Goal: Information Seeking & Learning: Find contact information

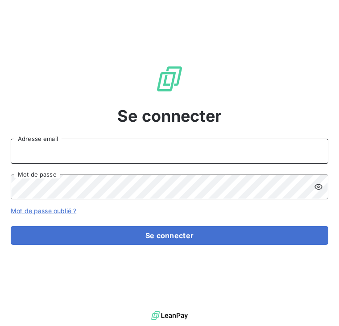
click at [176, 154] on input "Adresse email" at bounding box center [169, 151] width 317 height 25
type input "[EMAIL_ADDRESS][DOMAIN_NAME]"
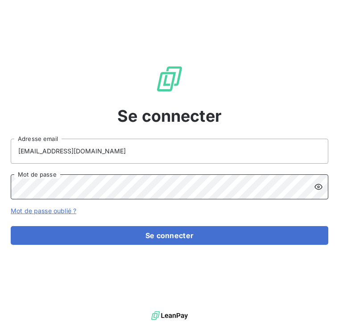
click at [11, 226] on button "Se connecter" at bounding box center [169, 235] width 317 height 19
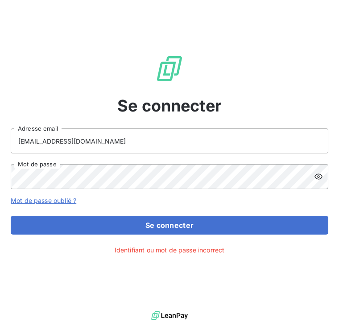
click at [321, 174] on icon at bounding box center [318, 176] width 9 height 9
click at [228, 238] on div "Se connecter romanebechet44@gmail.com Adresse email Mot de passe Mot de passe o…" at bounding box center [169, 154] width 339 height 309
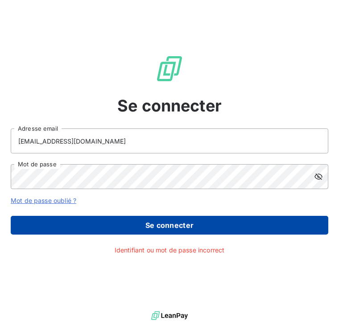
click at [227, 232] on button "Se connecter" at bounding box center [169, 225] width 317 height 19
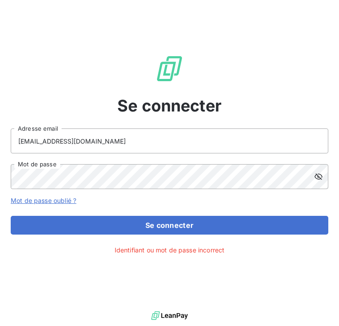
click at [317, 178] on icon at bounding box center [318, 176] width 9 height 9
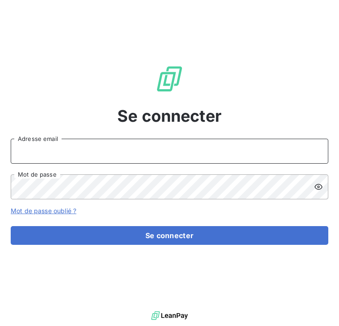
click at [192, 149] on input "Adresse email" at bounding box center [169, 151] width 317 height 25
drag, startPoint x: 76, startPoint y: 149, endPoint x: 110, endPoint y: 149, distance: 33.9
click at [109, 149] on input "[EMAIL_ADDRESS][DOMAIN_NAME]" at bounding box center [169, 151] width 317 height 25
drag, startPoint x: 117, startPoint y: 158, endPoint x: -35, endPoint y: 161, distance: 152.1
click at [0, 161] on html "Se connecter romanebechet Adresse email Mot de passe Mot de passe oublié ? Se c…" at bounding box center [169, 163] width 339 height 326
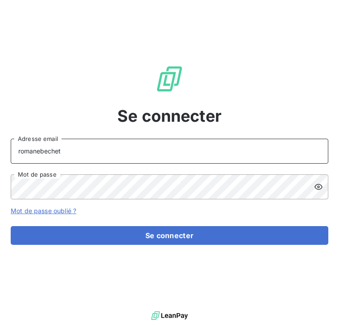
paste input "[EMAIL_ADDRESS][DOMAIN_NAME]"
type input "[EMAIL_ADDRESS][DOMAIN_NAME]"
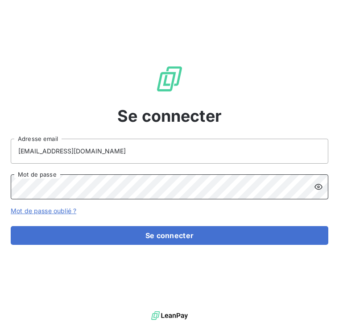
click at [11, 226] on button "Se connecter" at bounding box center [169, 235] width 317 height 19
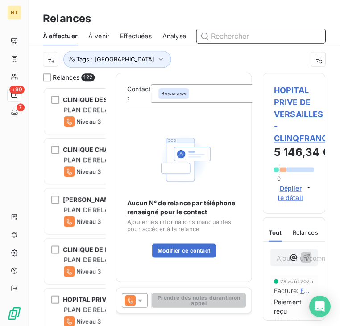
scroll to position [331, 184]
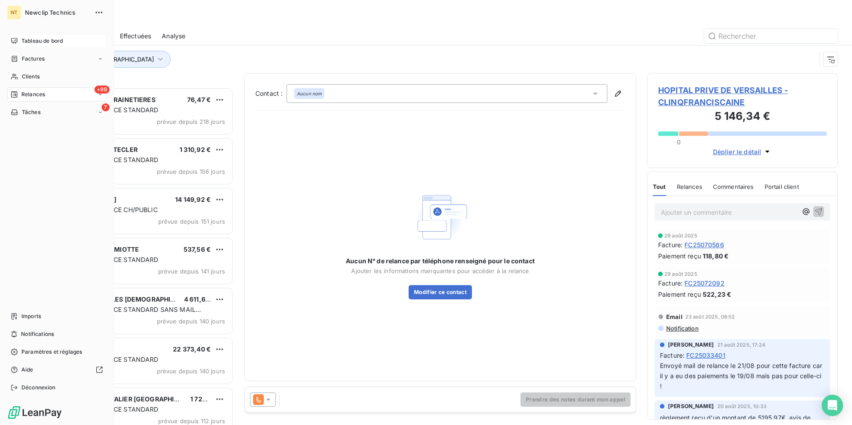
click at [34, 41] on span "Tableau de bord" at bounding box center [41, 41] width 41 height 8
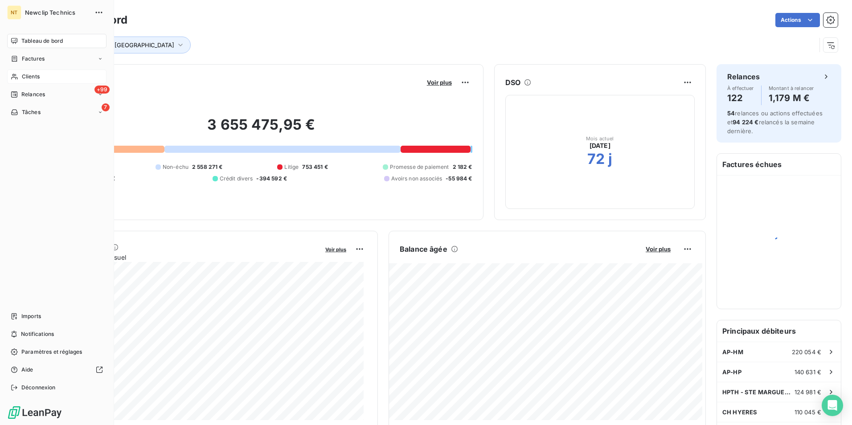
click at [36, 75] on span "Clients" at bounding box center [31, 77] width 18 height 8
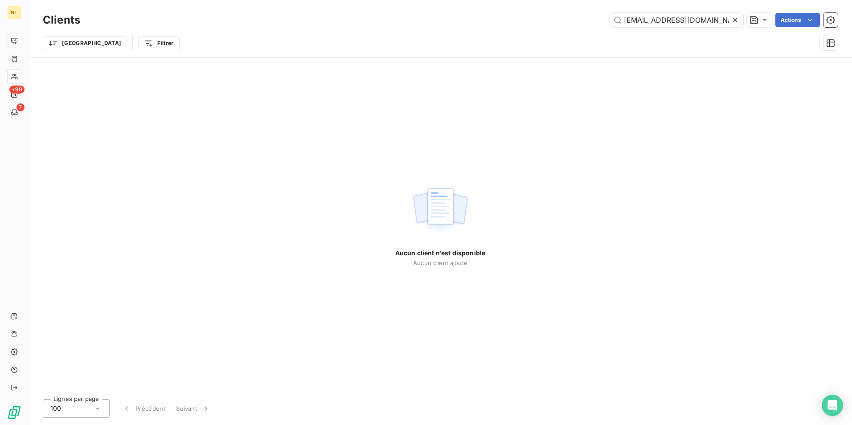
type input "[EMAIL_ADDRESS][DOMAIN_NAME]"
click at [338, 18] on icon at bounding box center [735, 20] width 4 height 4
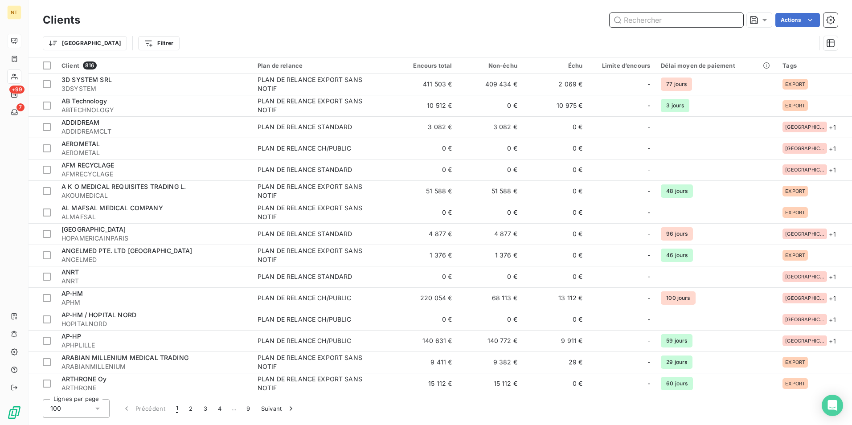
click at [338, 19] on input "text" at bounding box center [677, 20] width 134 height 14
paste input "CHPSTGREGOIRE35"
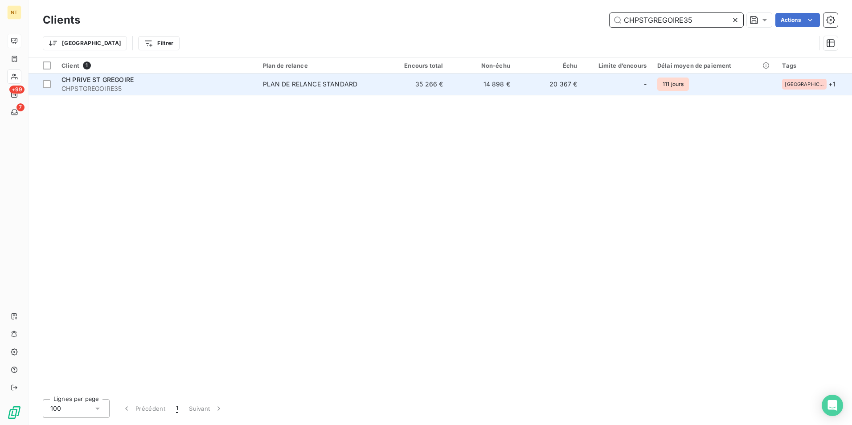
type input "CHPSTGREGOIRE35"
click at [169, 79] on div "CH PRIVE ST GREGOIRE" at bounding box center [157, 79] width 191 height 9
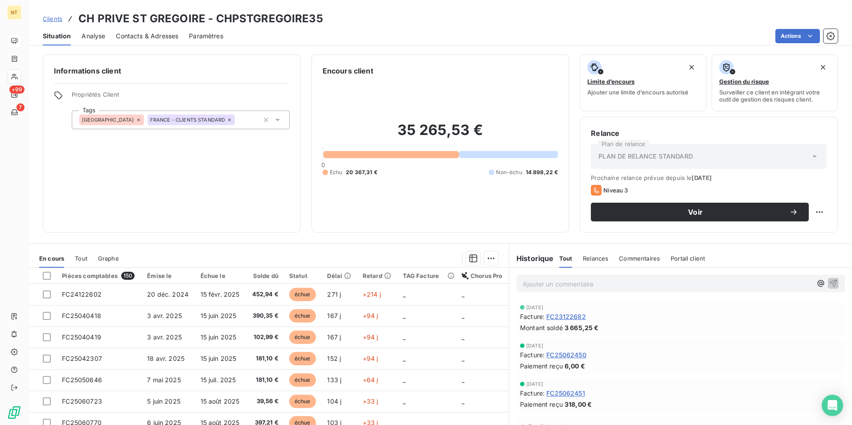
click at [144, 35] on span "Contacts & Adresses" at bounding box center [147, 36] width 62 height 9
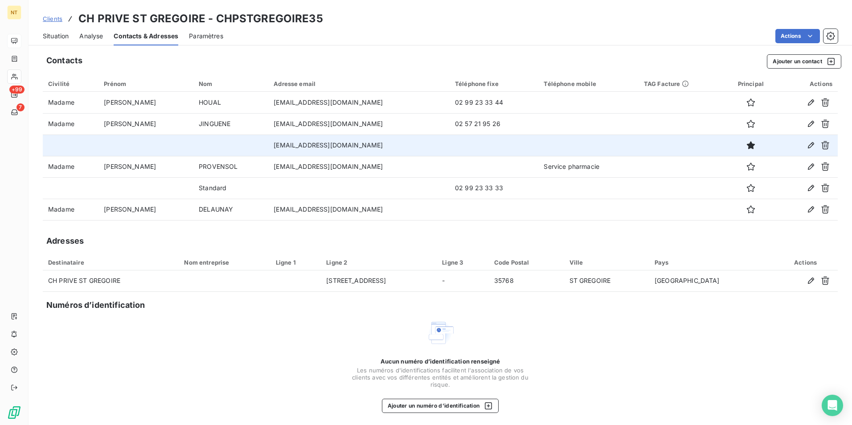
drag, startPoint x: 353, startPoint y: 145, endPoint x: 251, endPoint y: 144, distance: 101.7
click at [268, 144] on td "[EMAIL_ADDRESS][DOMAIN_NAME]" at bounding box center [358, 145] width 181 height 21
copy td "[EMAIL_ADDRESS][DOMAIN_NAME]"
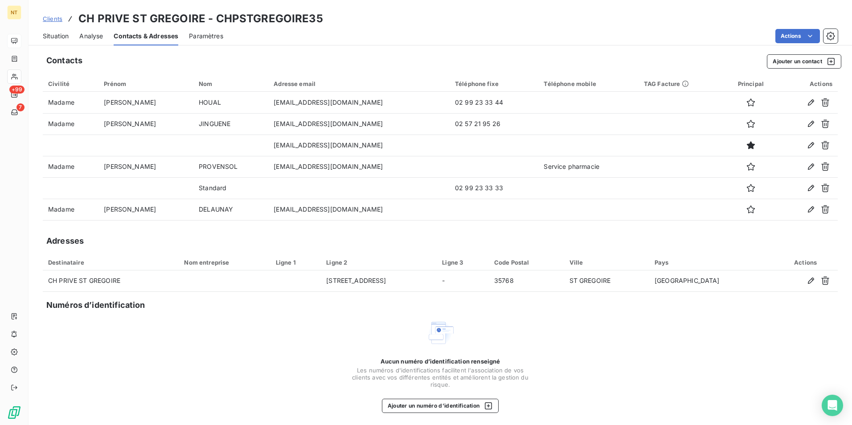
click at [49, 21] on span "Clients" at bounding box center [53, 18] width 20 height 7
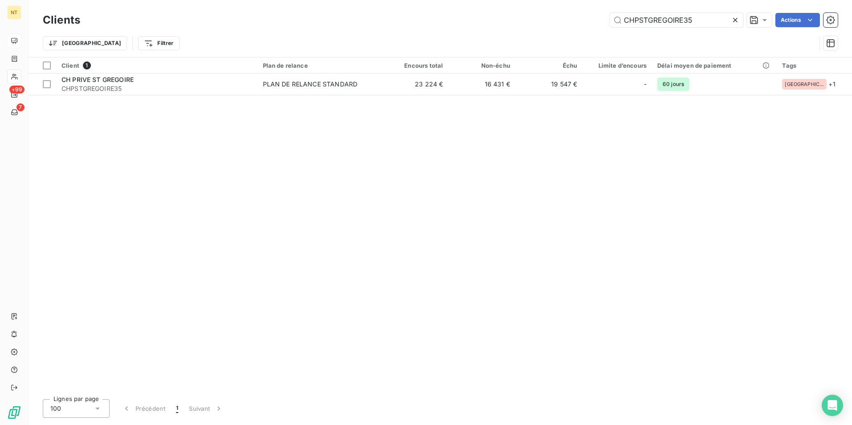
click at [338, 21] on icon at bounding box center [735, 20] width 9 height 9
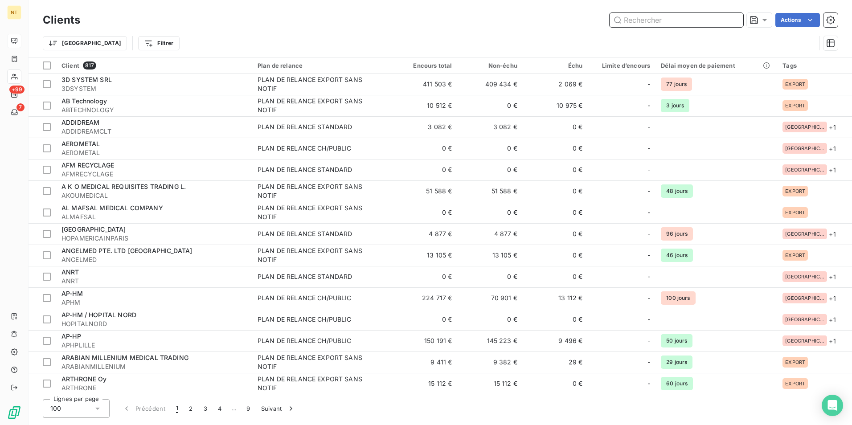
click at [338, 16] on input "text" at bounding box center [677, 20] width 134 height 14
paste input "CLINQJUGEHELP13"
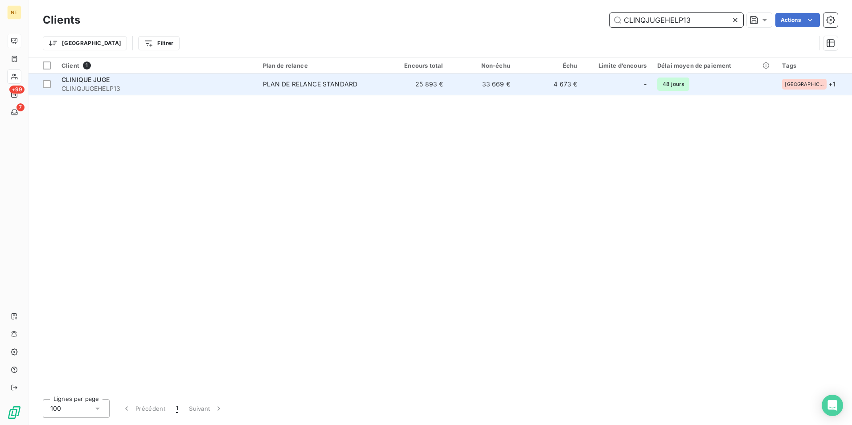
type input "CLINQJUGEHELP13"
click at [338, 94] on td "PLAN DE RELANCE STANDARD" at bounding box center [320, 84] width 124 height 21
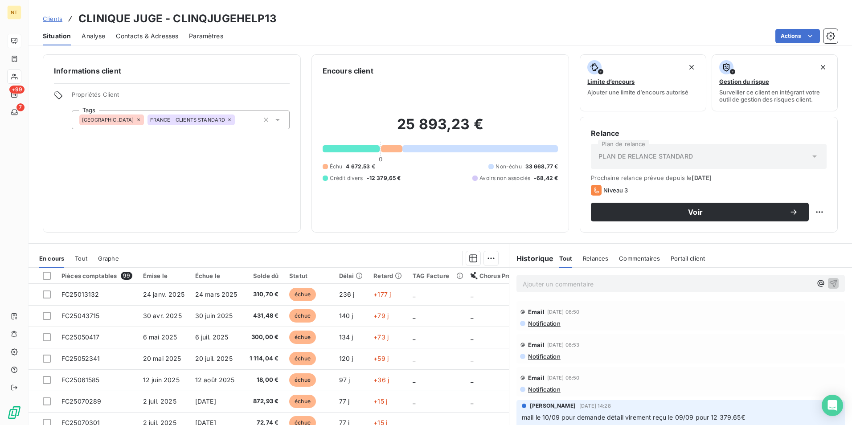
click at [141, 32] on span "Contacts & Adresses" at bounding box center [147, 36] width 62 height 9
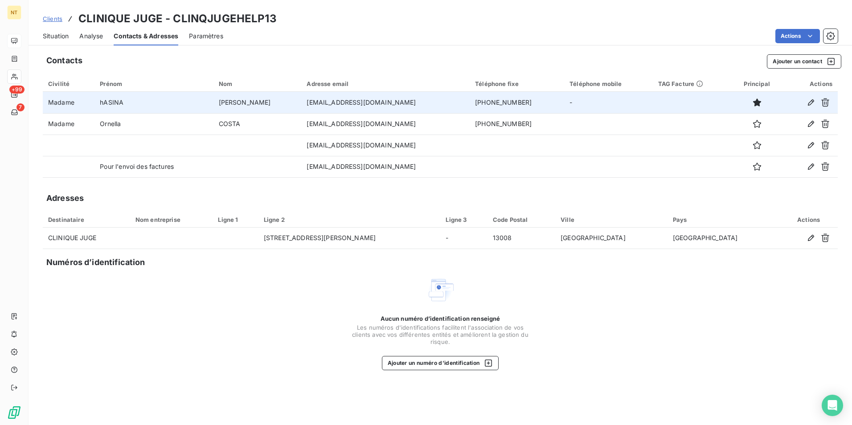
drag, startPoint x: 407, startPoint y: 103, endPoint x: 289, endPoint y: 104, distance: 117.7
click at [301, 104] on td "[EMAIL_ADDRESS][DOMAIN_NAME]" at bounding box center [385, 102] width 169 height 21
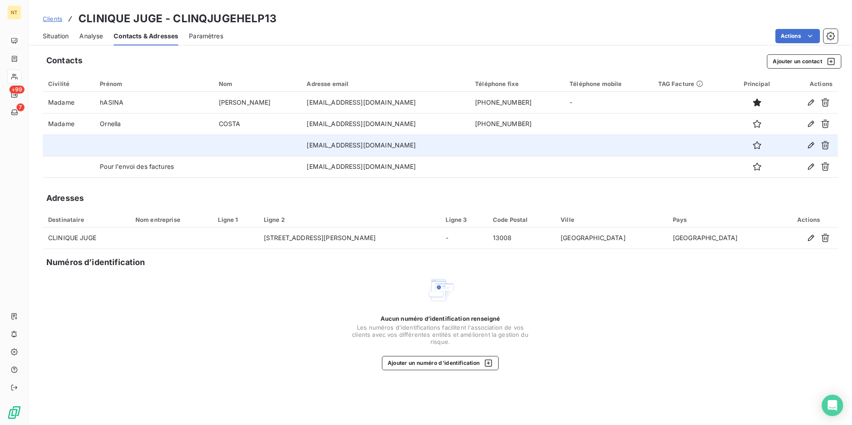
copy td "[EMAIL_ADDRESS][DOMAIN_NAME]"
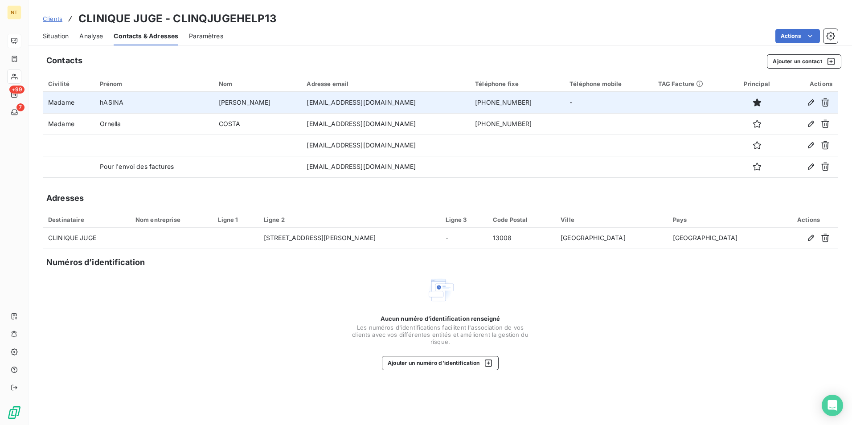
click at [338, 103] on td "[EMAIL_ADDRESS][DOMAIN_NAME]" at bounding box center [385, 102] width 169 height 21
drag, startPoint x: 408, startPoint y: 102, endPoint x: 283, endPoint y: 107, distance: 124.5
click at [283, 107] on tr "Madame [PERSON_NAME] [EMAIL_ADDRESS][DOMAIN_NAME] [PHONE_NUMBER] -" at bounding box center [440, 102] width 795 height 21
copy tr "[EMAIL_ADDRESS][DOMAIN_NAME]"
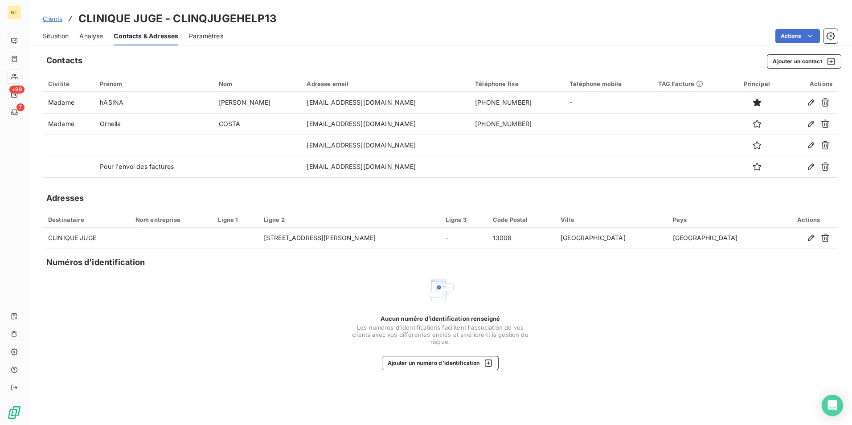
click at [49, 19] on span "Clients" at bounding box center [53, 18] width 20 height 7
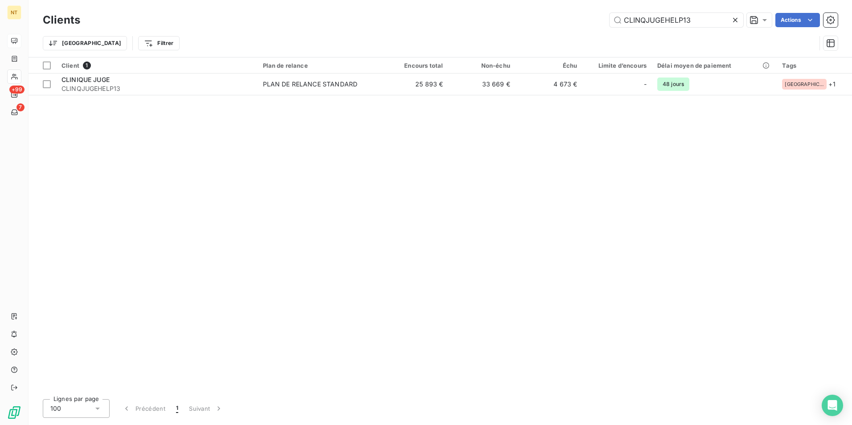
drag, startPoint x: 698, startPoint y: 18, endPoint x: 593, endPoint y: 34, distance: 106.9
click at [338, 34] on div "Clients CLINQJUGEHELP13 Actions Trier Filtrer" at bounding box center [440, 34] width 795 height 46
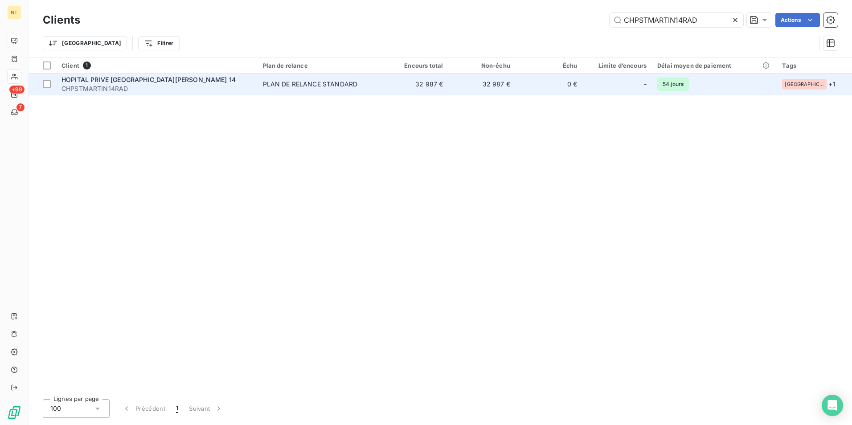
type input "CHPSTMARTIN14RAD"
click at [338, 86] on td "PLAN DE RELANCE STANDARD" at bounding box center [320, 84] width 124 height 21
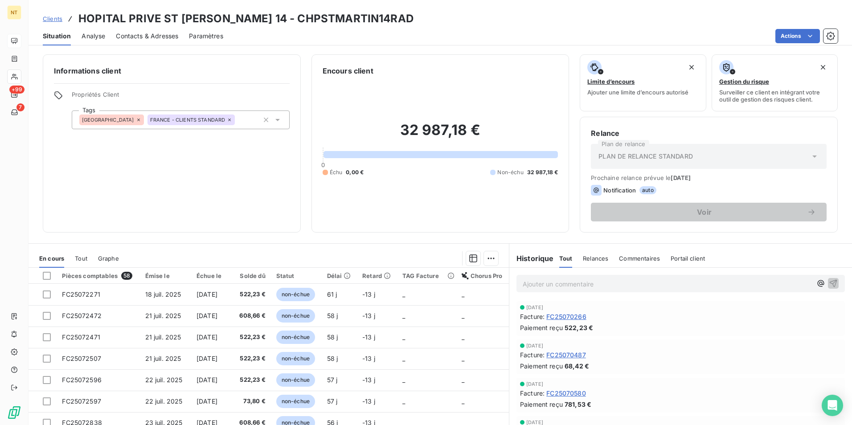
click at [140, 37] on span "Contacts & Adresses" at bounding box center [147, 36] width 62 height 9
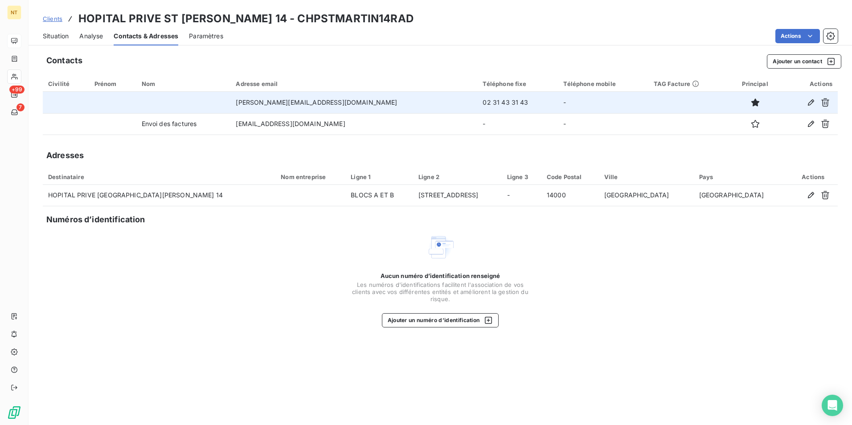
click at [338, 103] on td "[PERSON_NAME][EMAIL_ADDRESS][DOMAIN_NAME]" at bounding box center [354, 102] width 247 height 21
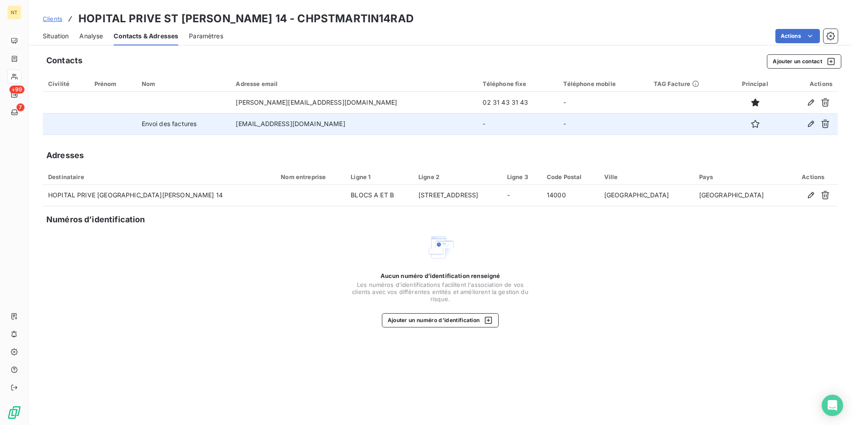
drag, startPoint x: 366, startPoint y: 124, endPoint x: 251, endPoint y: 125, distance: 115.9
click at [251, 125] on td "[EMAIL_ADDRESS][DOMAIN_NAME]" at bounding box center [354, 123] width 247 height 21
copy td "[EMAIL_ADDRESS][DOMAIN_NAME]"
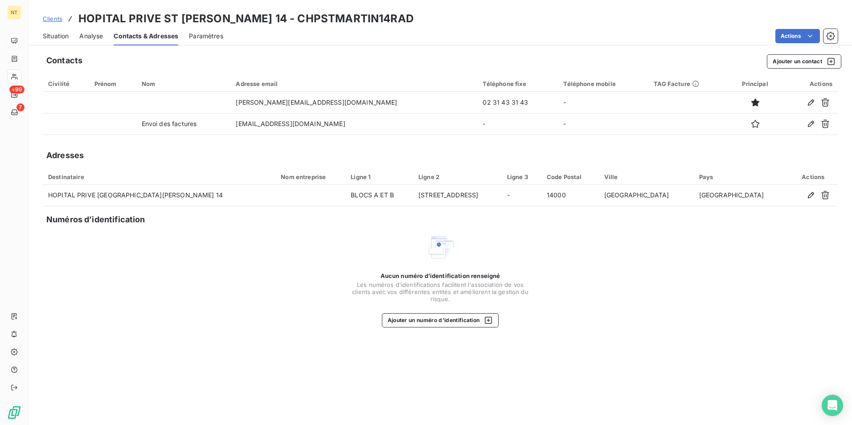
click at [58, 22] on span "Clients" at bounding box center [53, 18] width 20 height 7
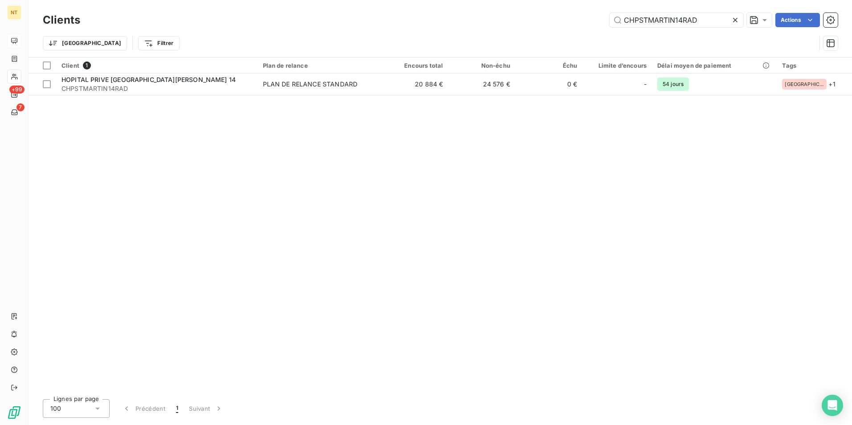
click at [338, 21] on icon at bounding box center [735, 20] width 4 height 4
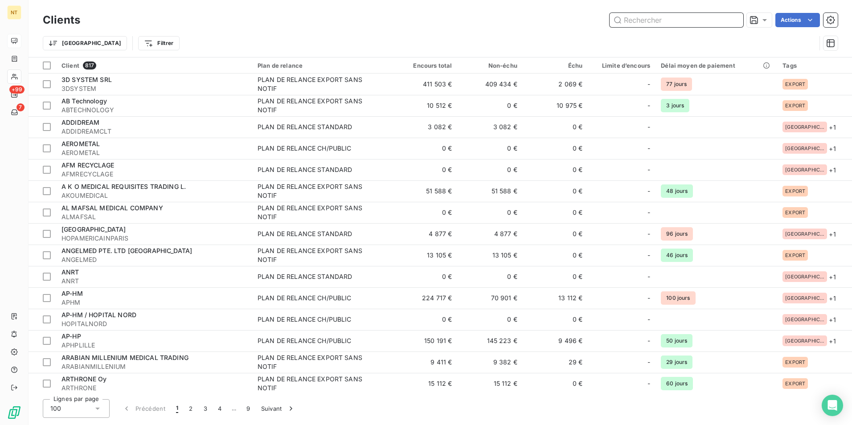
click at [338, 20] on input "text" at bounding box center [677, 20] width 134 height 14
paste input "HPARMANDBRILLARD"
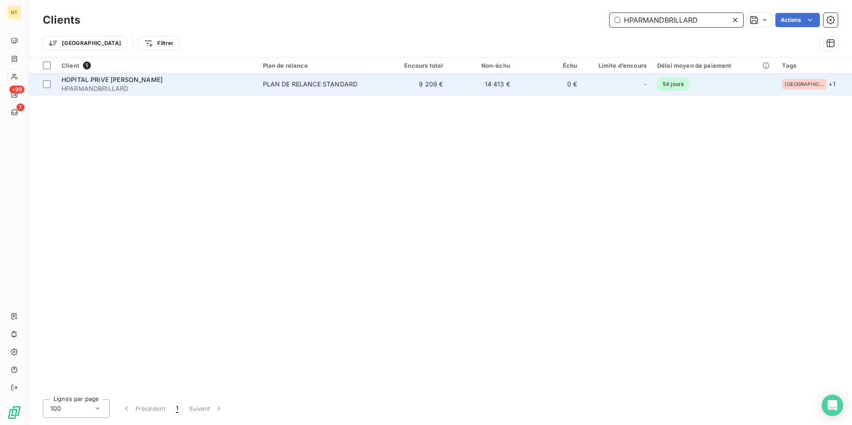
type input "HPARMANDBRILLARD"
click at [288, 90] on td "PLAN DE RELANCE STANDARD" at bounding box center [320, 84] width 124 height 21
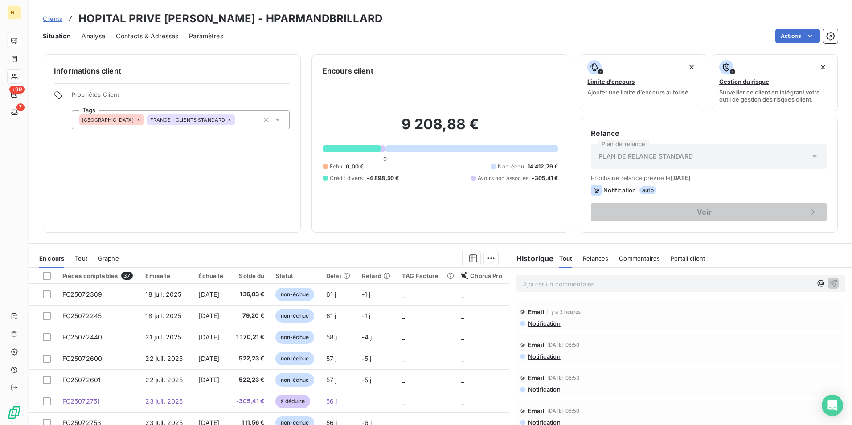
click at [139, 38] on span "Contacts & Adresses" at bounding box center [147, 36] width 62 height 9
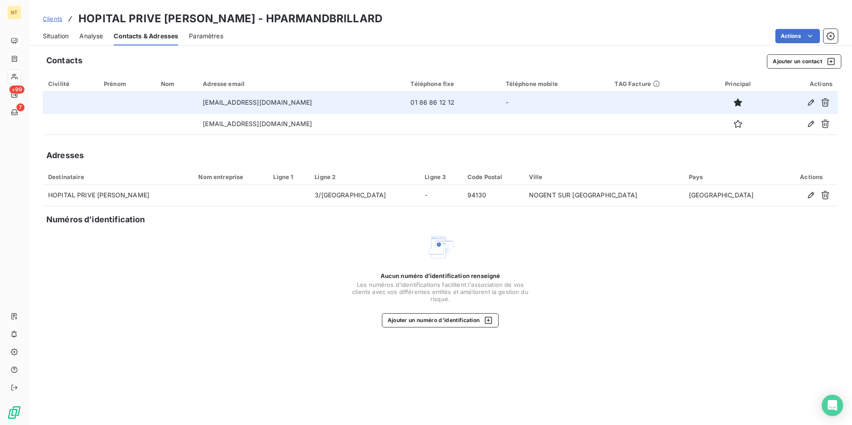
drag, startPoint x: 314, startPoint y: 102, endPoint x: 198, endPoint y: 97, distance: 116.9
click at [198, 97] on td "[EMAIL_ADDRESS][DOMAIN_NAME]" at bounding box center [302, 102] width 208 height 21
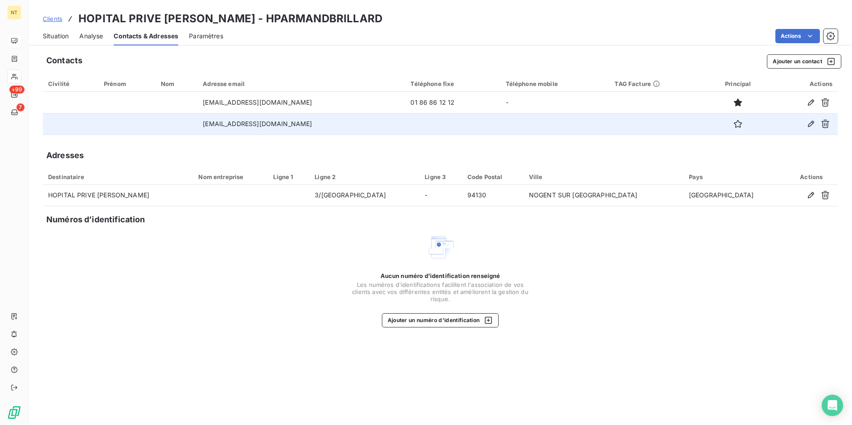
copy td "[EMAIL_ADDRESS][DOMAIN_NAME]"
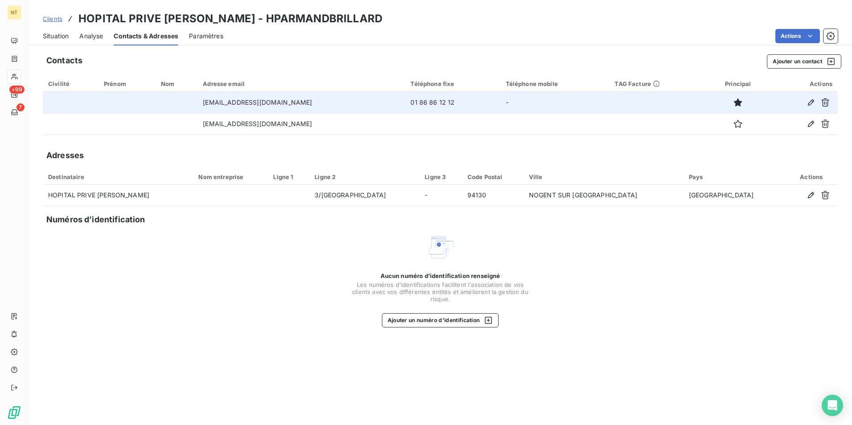
click at [314, 102] on td "[EMAIL_ADDRESS][DOMAIN_NAME]" at bounding box center [302, 102] width 208 height 21
drag, startPoint x: 314, startPoint y: 102, endPoint x: 187, endPoint y: 103, distance: 127.1
click at [187, 103] on tr "[EMAIL_ADDRESS][DOMAIN_NAME] 01 86 86 12 12 -" at bounding box center [440, 102] width 795 height 21
copy tr "[EMAIL_ADDRESS][DOMAIN_NAME]"
